Goal: Task Accomplishment & Management: Use online tool/utility

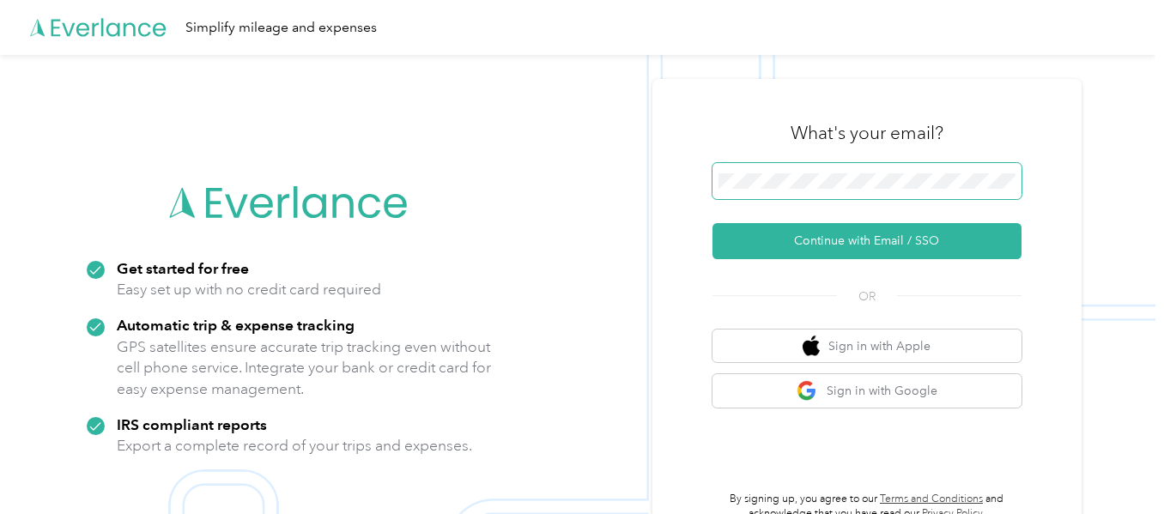
click at [839, 167] on span at bounding box center [866, 181] width 309 height 36
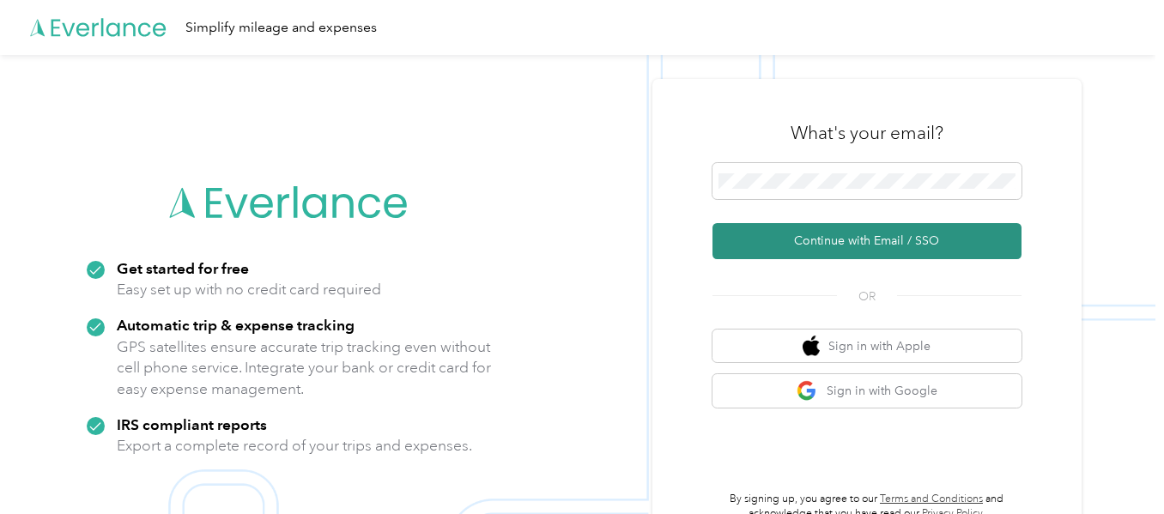
click at [820, 250] on button "Continue with Email / SSO" at bounding box center [866, 241] width 309 height 36
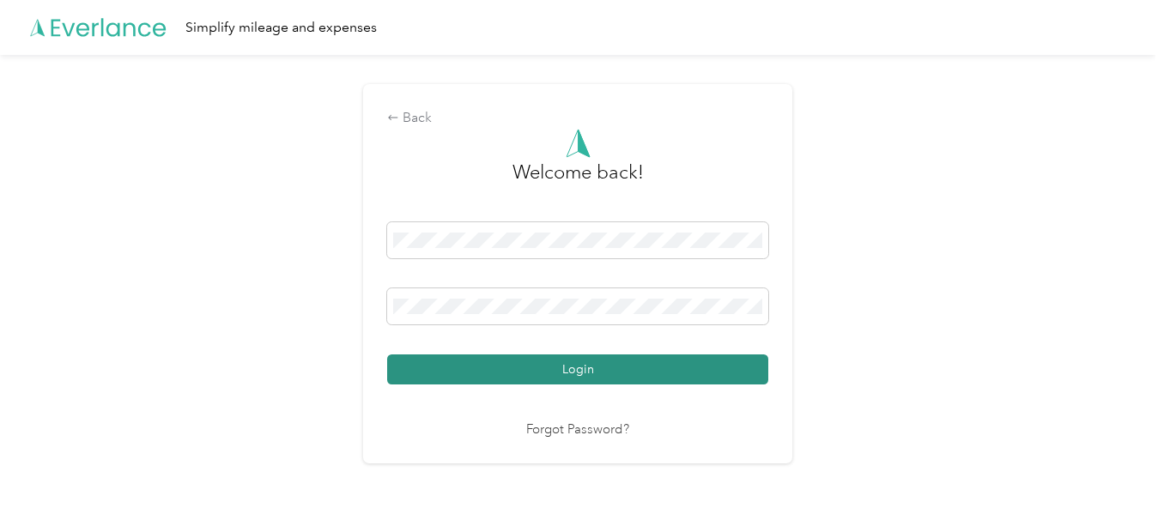
click at [531, 368] on button "Login" at bounding box center [577, 369] width 381 height 30
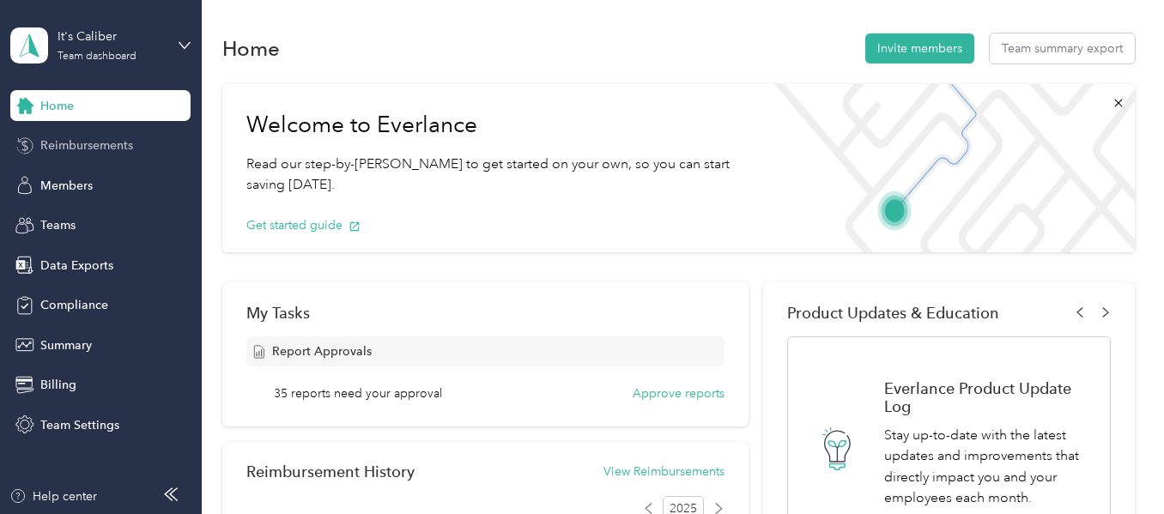
click at [92, 143] on span "Reimbursements" at bounding box center [86, 145] width 93 height 18
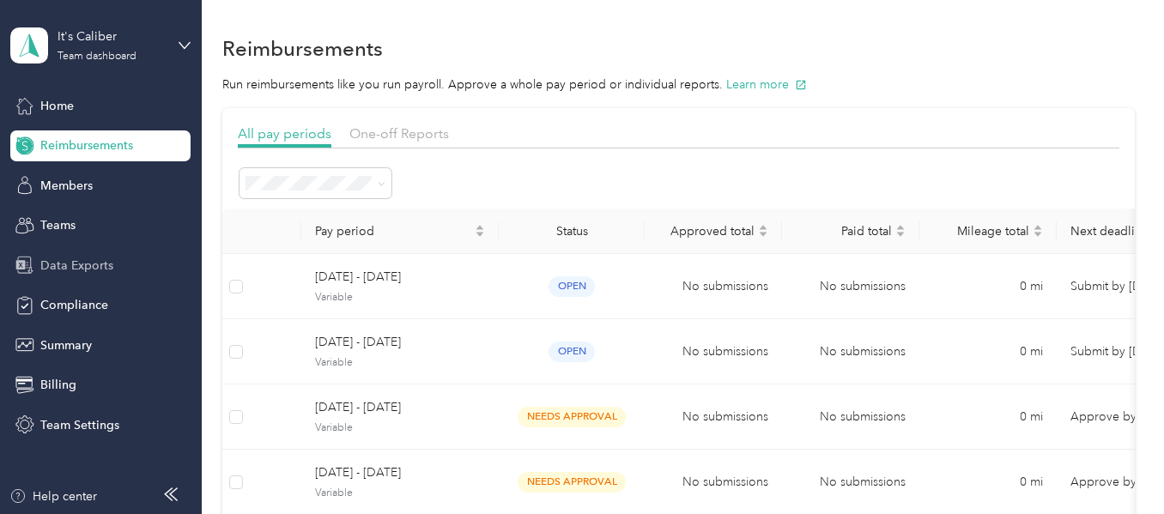
click at [77, 270] on span "Data Exports" at bounding box center [76, 266] width 73 height 18
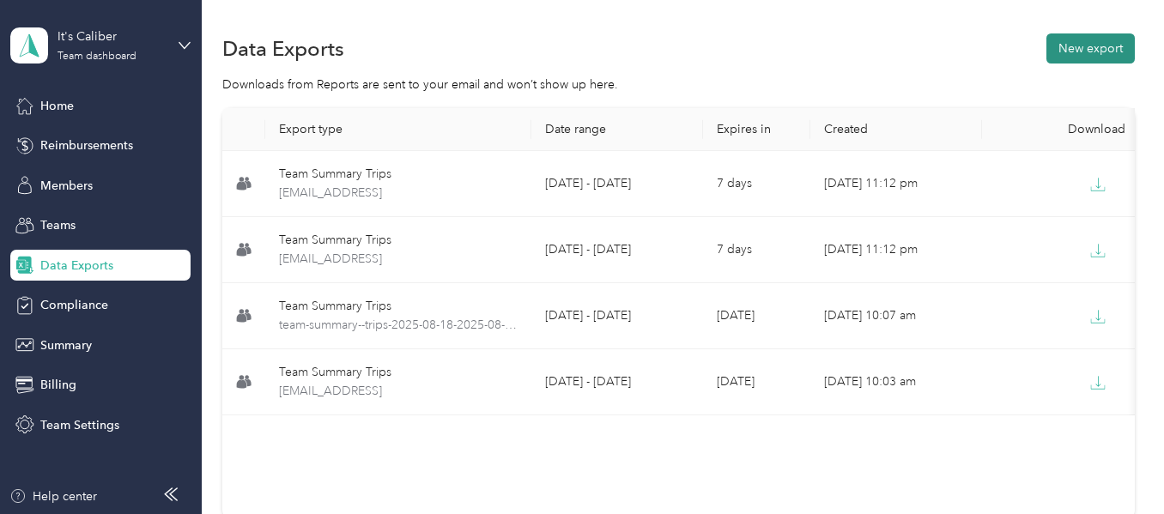
click at [1058, 51] on button "New export" at bounding box center [1090, 48] width 88 height 30
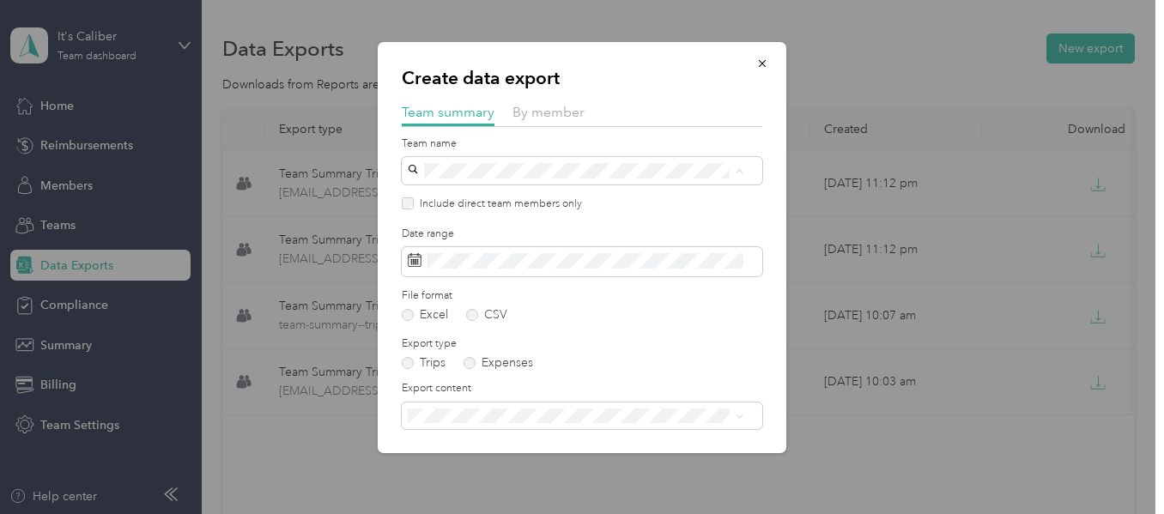
click at [459, 270] on p "[PERSON_NAME]" at bounding box center [576, 273] width 324 height 18
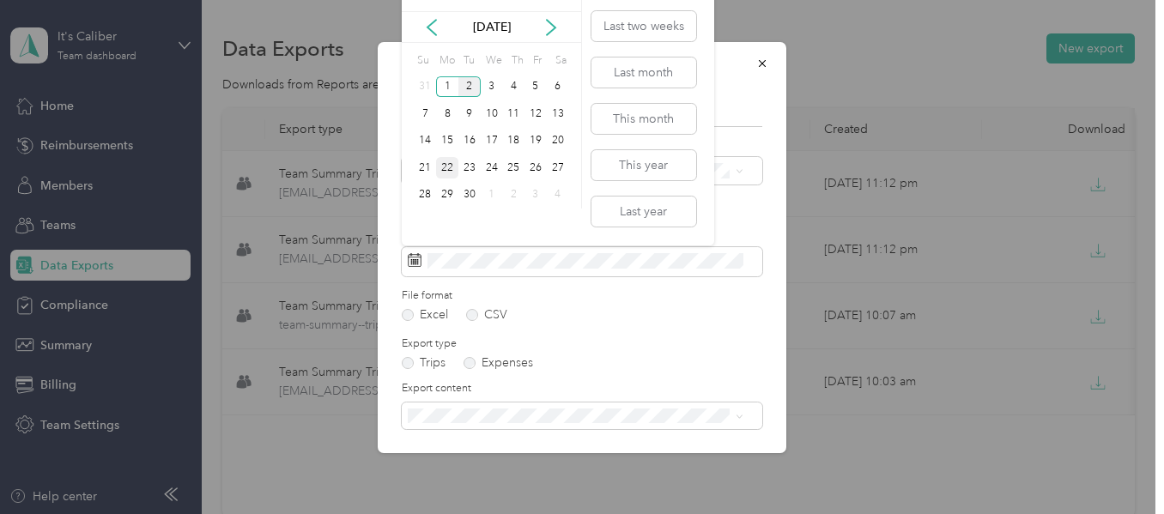
click at [444, 172] on div "22" at bounding box center [447, 167] width 22 height 21
click at [428, 193] on div "28" at bounding box center [426, 195] width 22 height 21
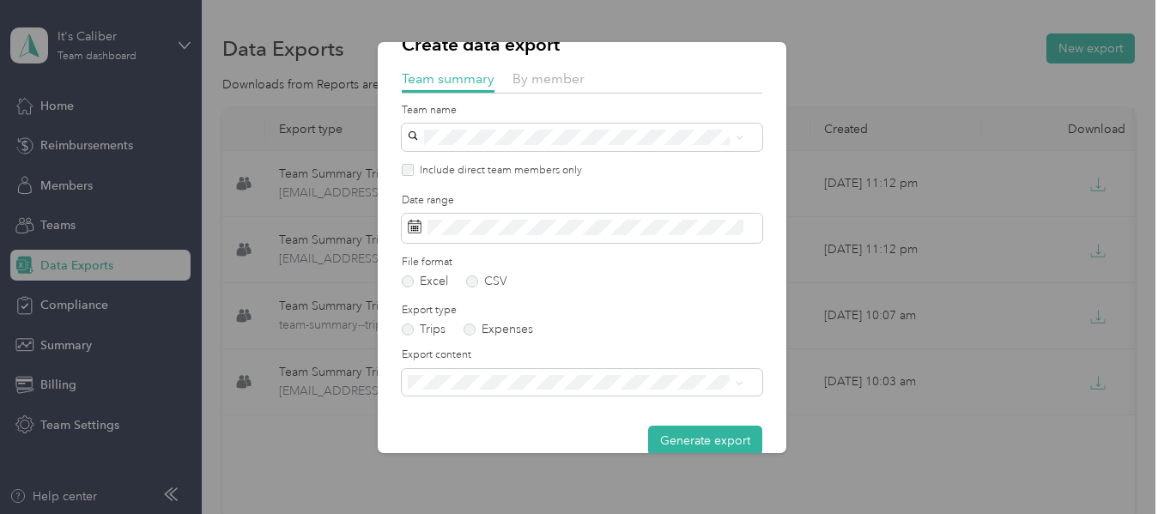
scroll to position [60, 0]
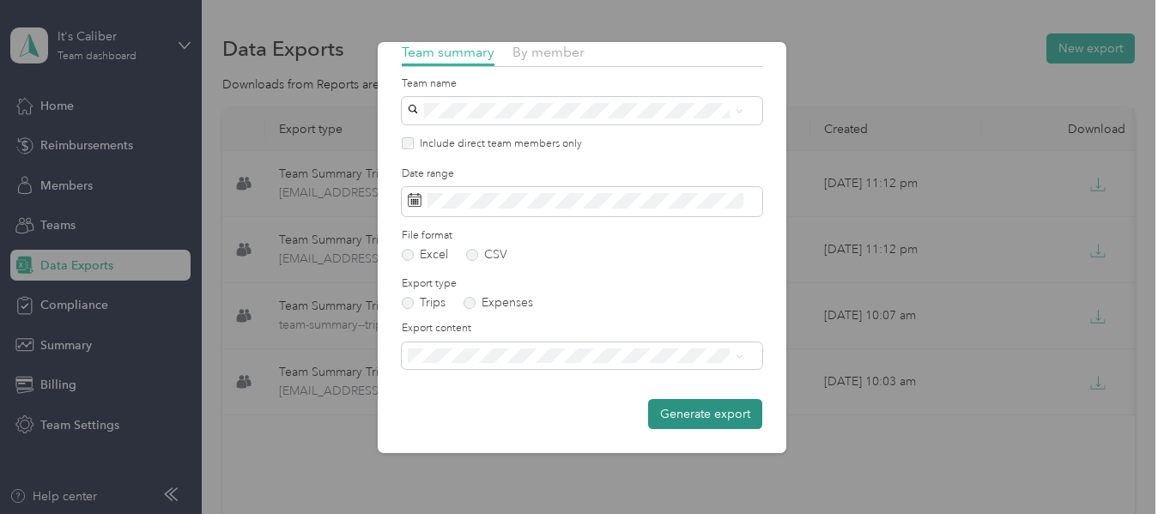
click at [678, 406] on button "Generate export" at bounding box center [705, 414] width 114 height 30
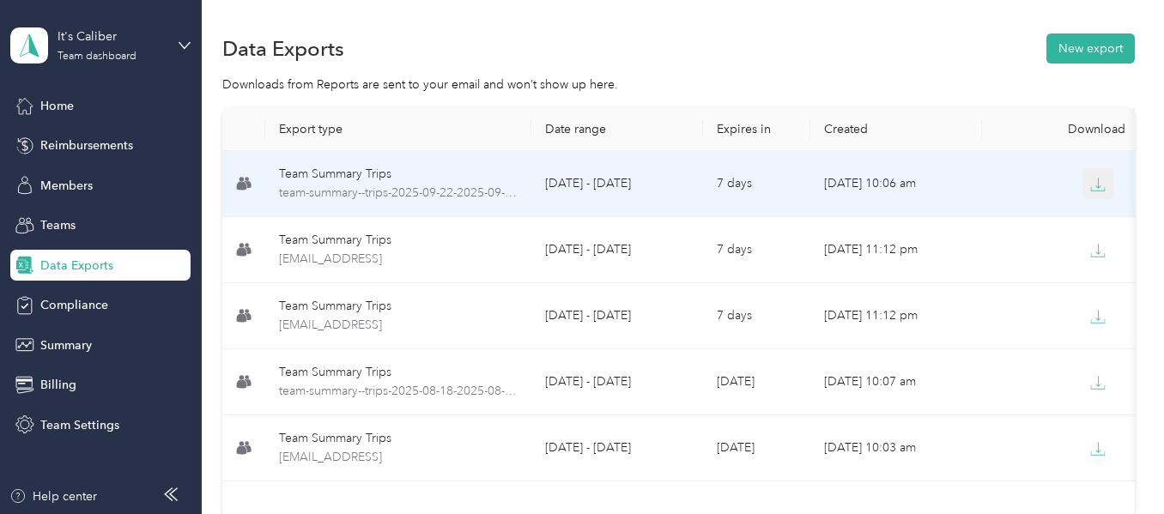
click at [1099, 185] on icon "button" at bounding box center [1097, 184] width 15 height 15
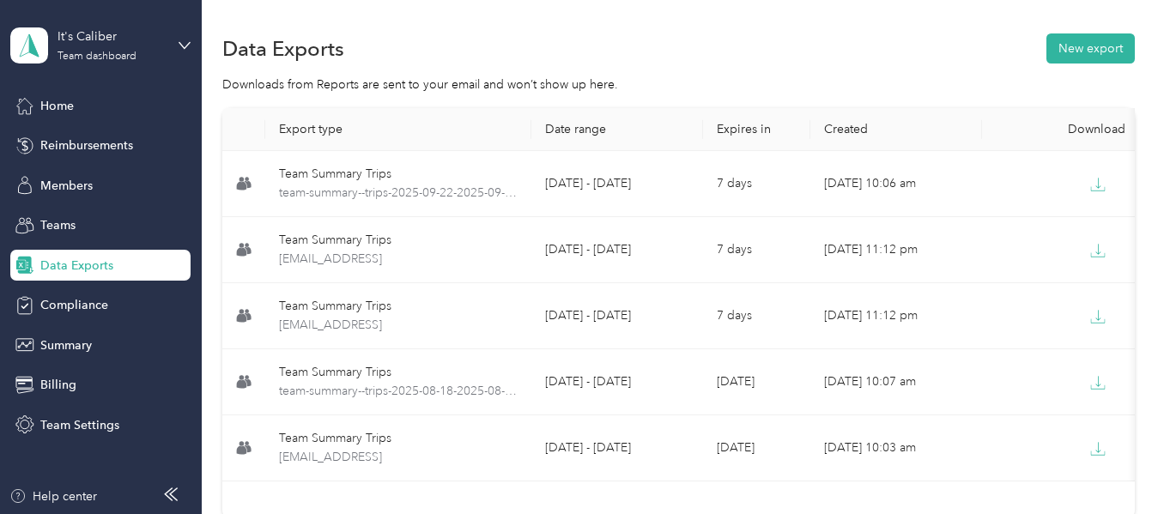
click at [706, 52] on div "Data Exports New export" at bounding box center [678, 48] width 912 height 36
click at [1090, 51] on button "New export" at bounding box center [1090, 48] width 88 height 30
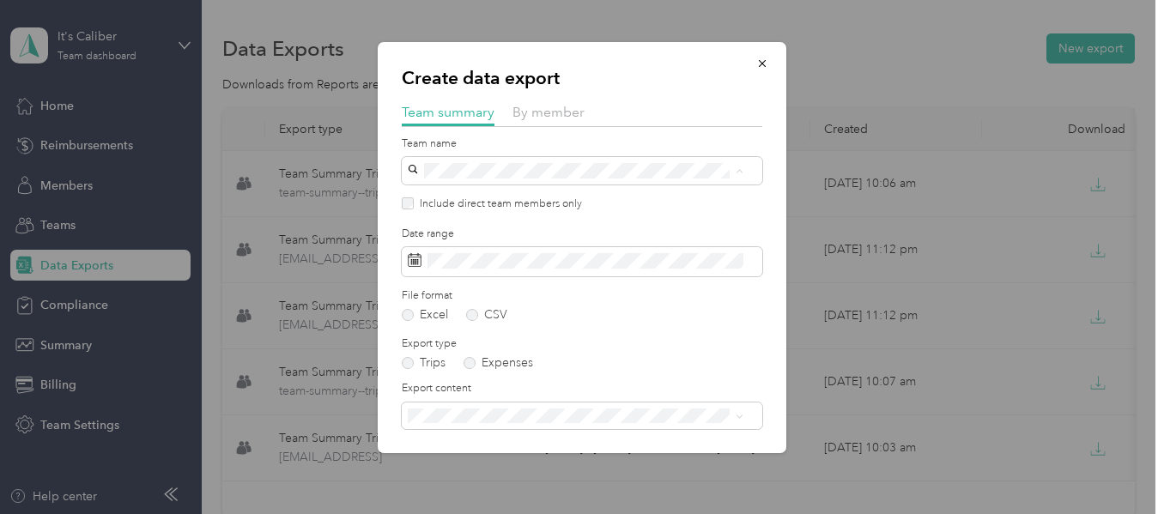
click at [460, 257] on div "Team Ontario [PERSON_NAME]" at bounding box center [576, 262] width 324 height 39
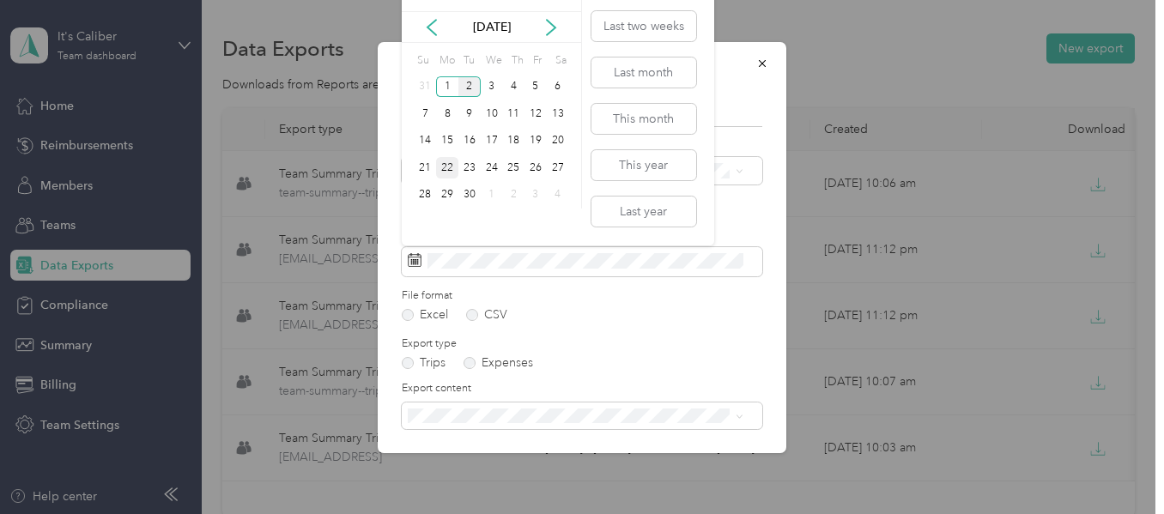
click at [448, 165] on div "22" at bounding box center [447, 167] width 22 height 21
click at [431, 188] on div "28" at bounding box center [426, 195] width 22 height 21
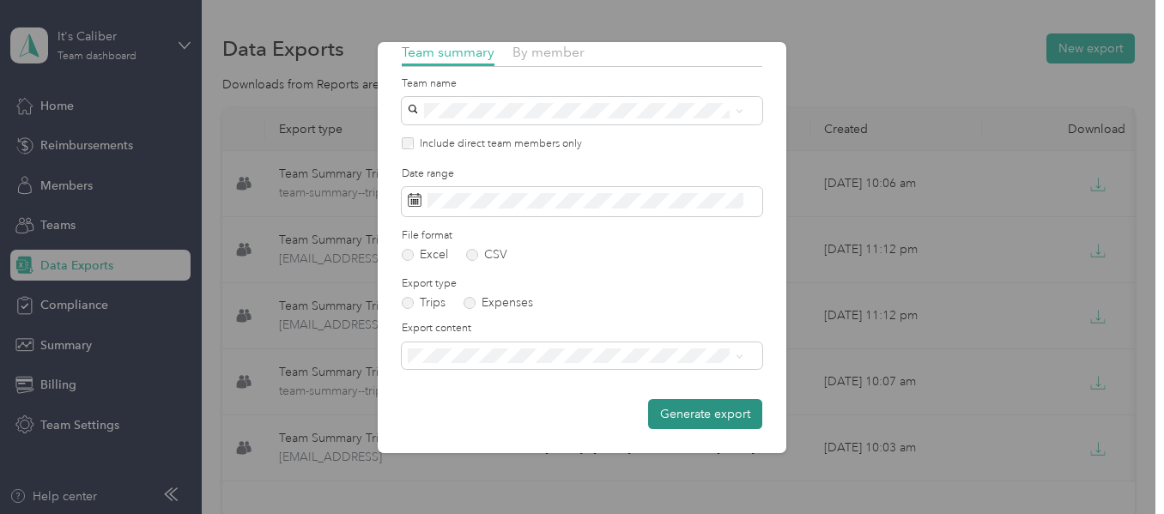
click at [718, 415] on button "Generate export" at bounding box center [705, 414] width 114 height 30
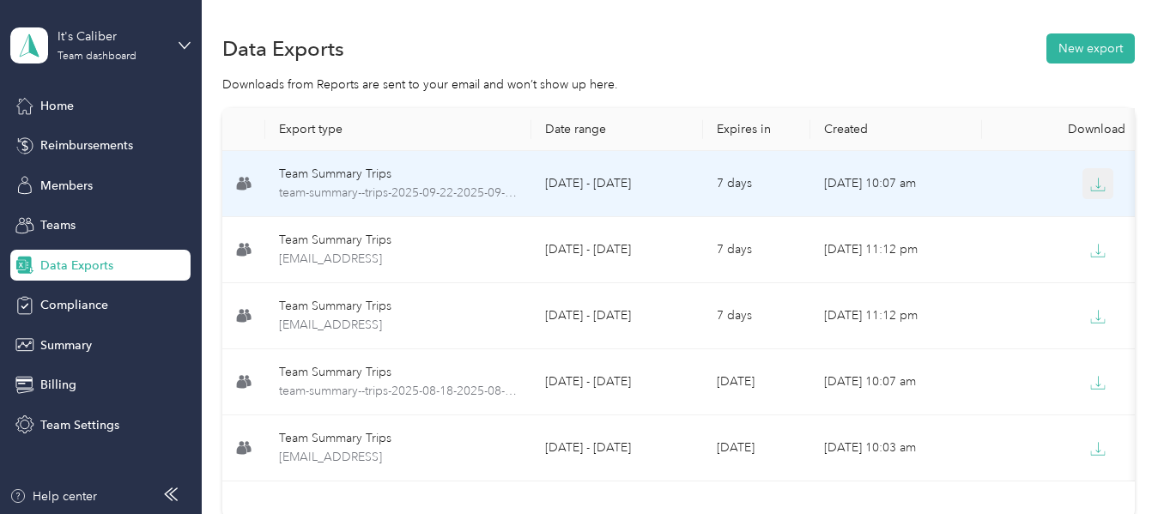
click at [1105, 186] on icon "button" at bounding box center [1097, 184] width 15 height 15
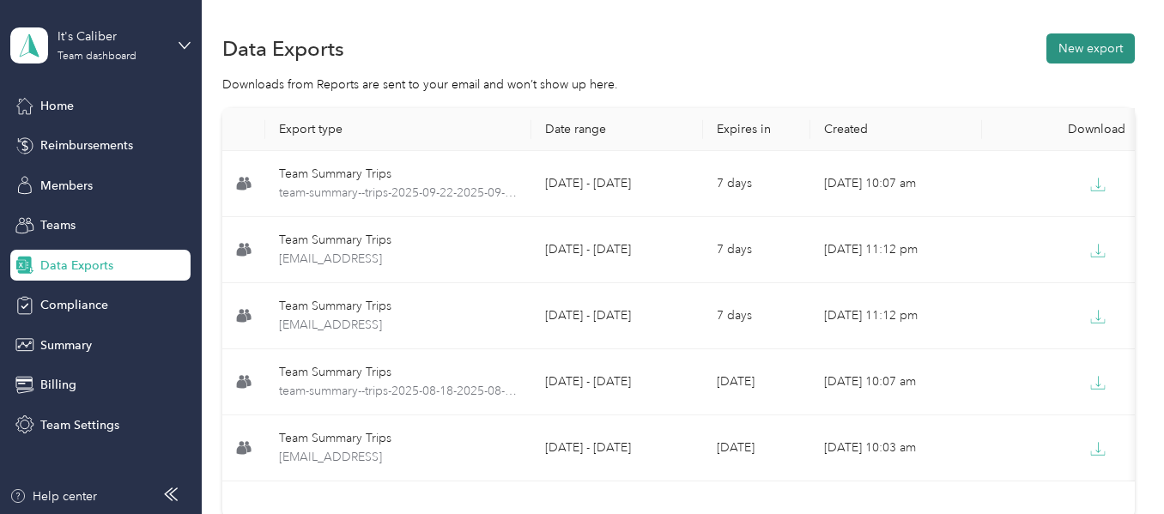
click at [1096, 45] on button "New export" at bounding box center [1090, 48] width 88 height 30
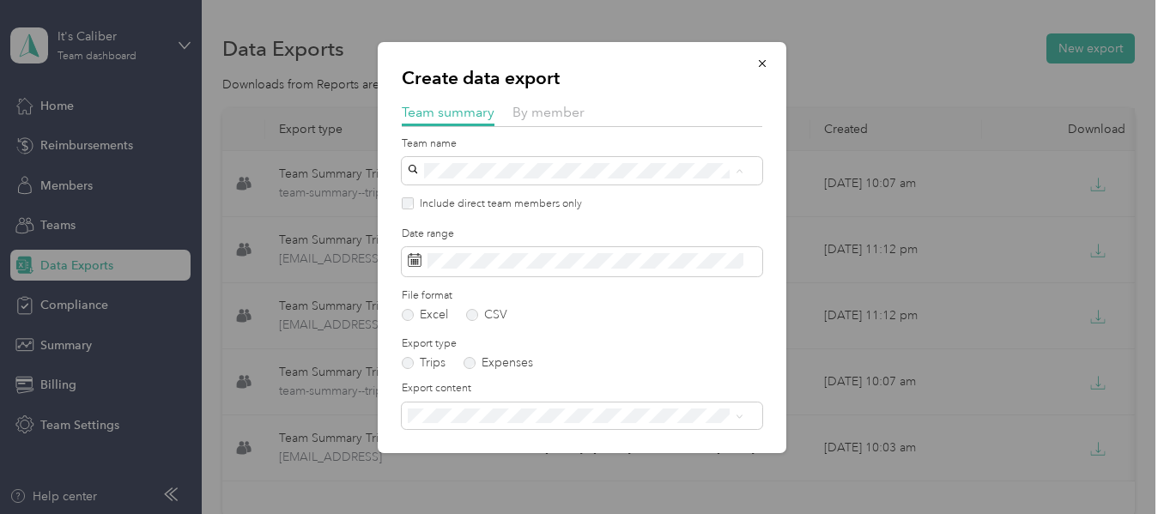
click at [470, 257] on div "Team Ontario [PERSON_NAME]" at bounding box center [576, 262] width 324 height 39
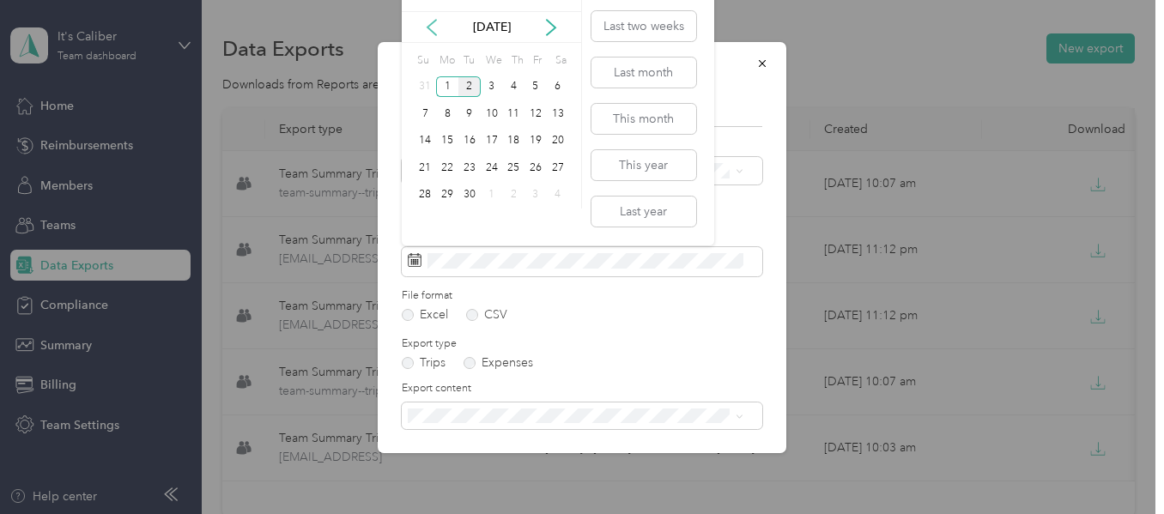
click at [428, 27] on icon at bounding box center [431, 27] width 9 height 15
click at [446, 197] on div "25" at bounding box center [447, 195] width 22 height 21
click at [426, 220] on div "31" at bounding box center [426, 221] width 22 height 21
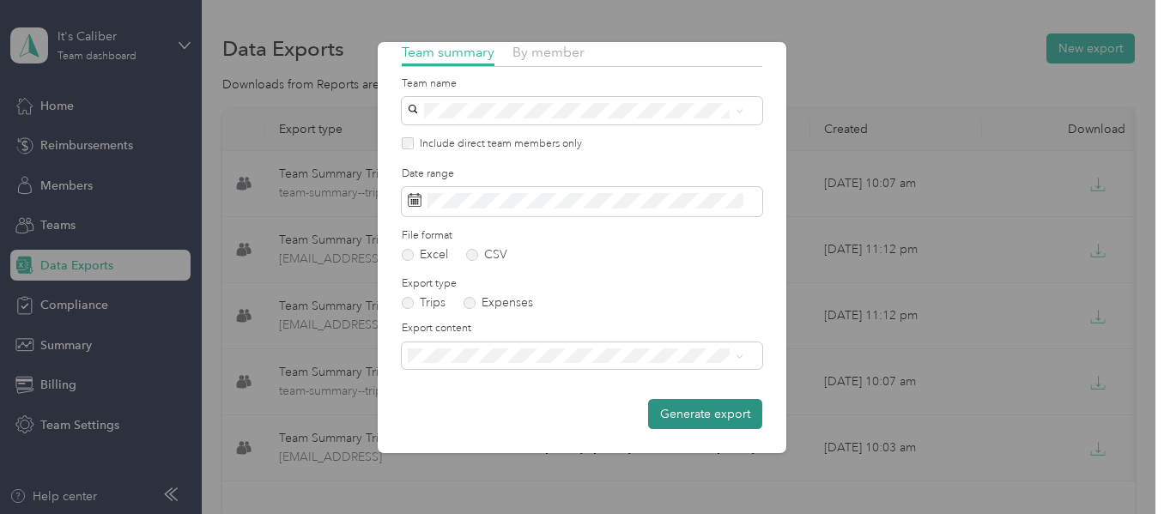
click at [714, 414] on button "Generate export" at bounding box center [705, 414] width 114 height 30
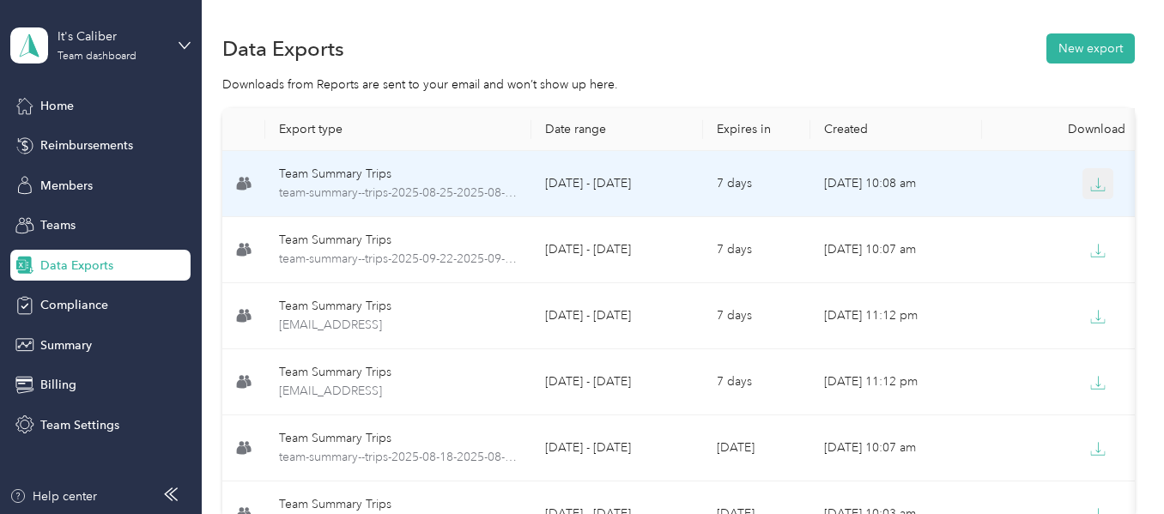
click at [1100, 188] on icon "button" at bounding box center [1097, 184] width 15 height 15
